Goal: Navigation & Orientation: Find specific page/section

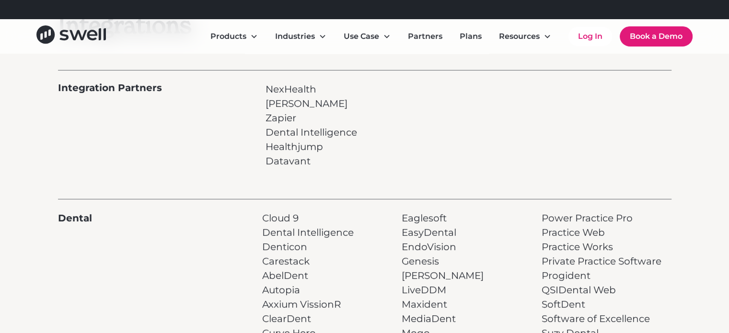
scroll to position [48, 0]
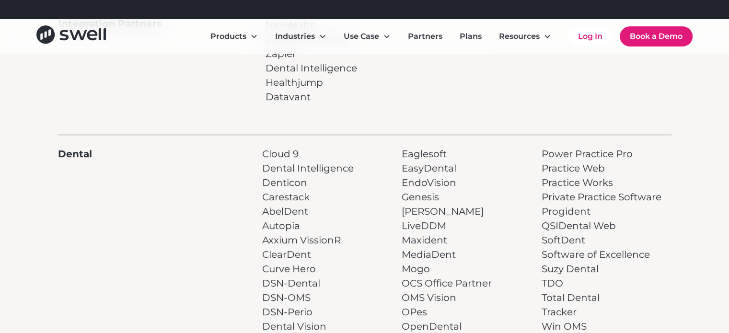
scroll to position [192, 0]
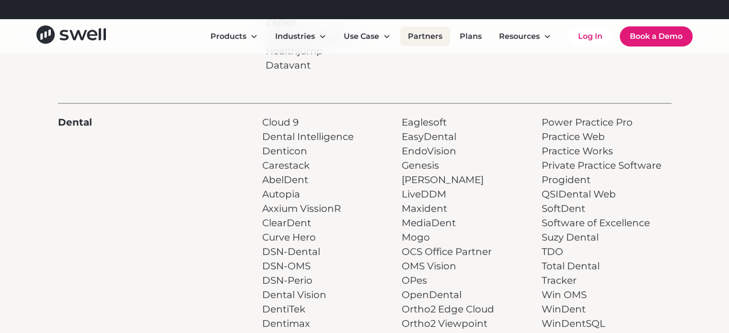
click at [425, 38] on link "Partners" at bounding box center [425, 36] width 50 height 19
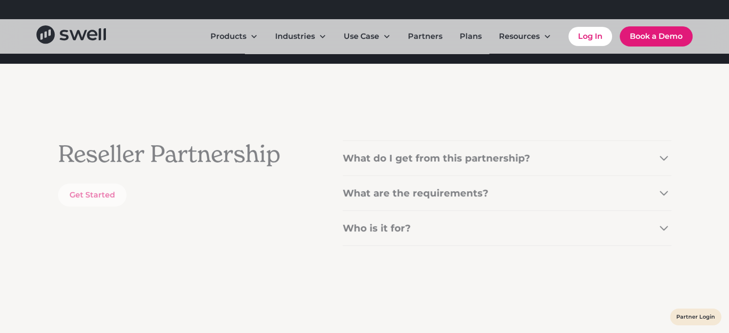
scroll to position [192, 0]
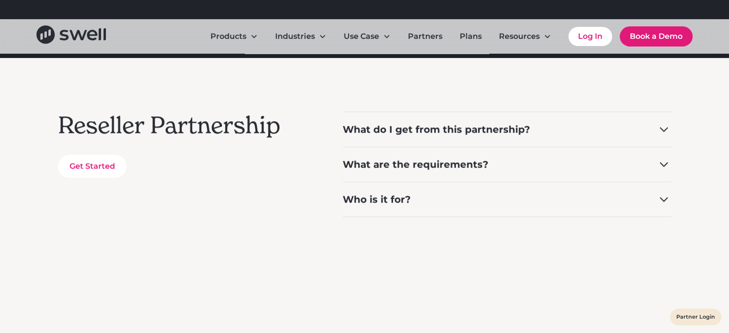
click at [665, 128] on icon at bounding box center [663, 129] width 15 height 15
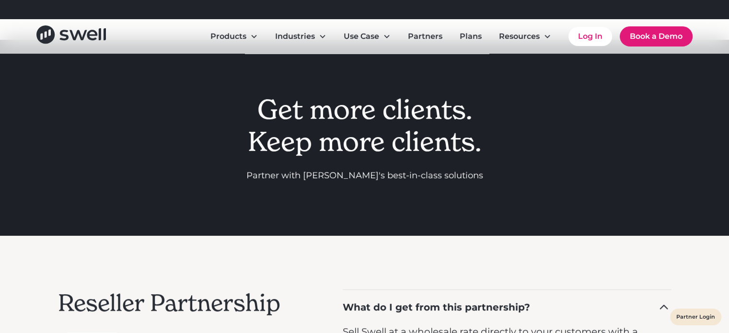
scroll to position [0, 0]
